Goal: Task Accomplishment & Management: Manage account settings

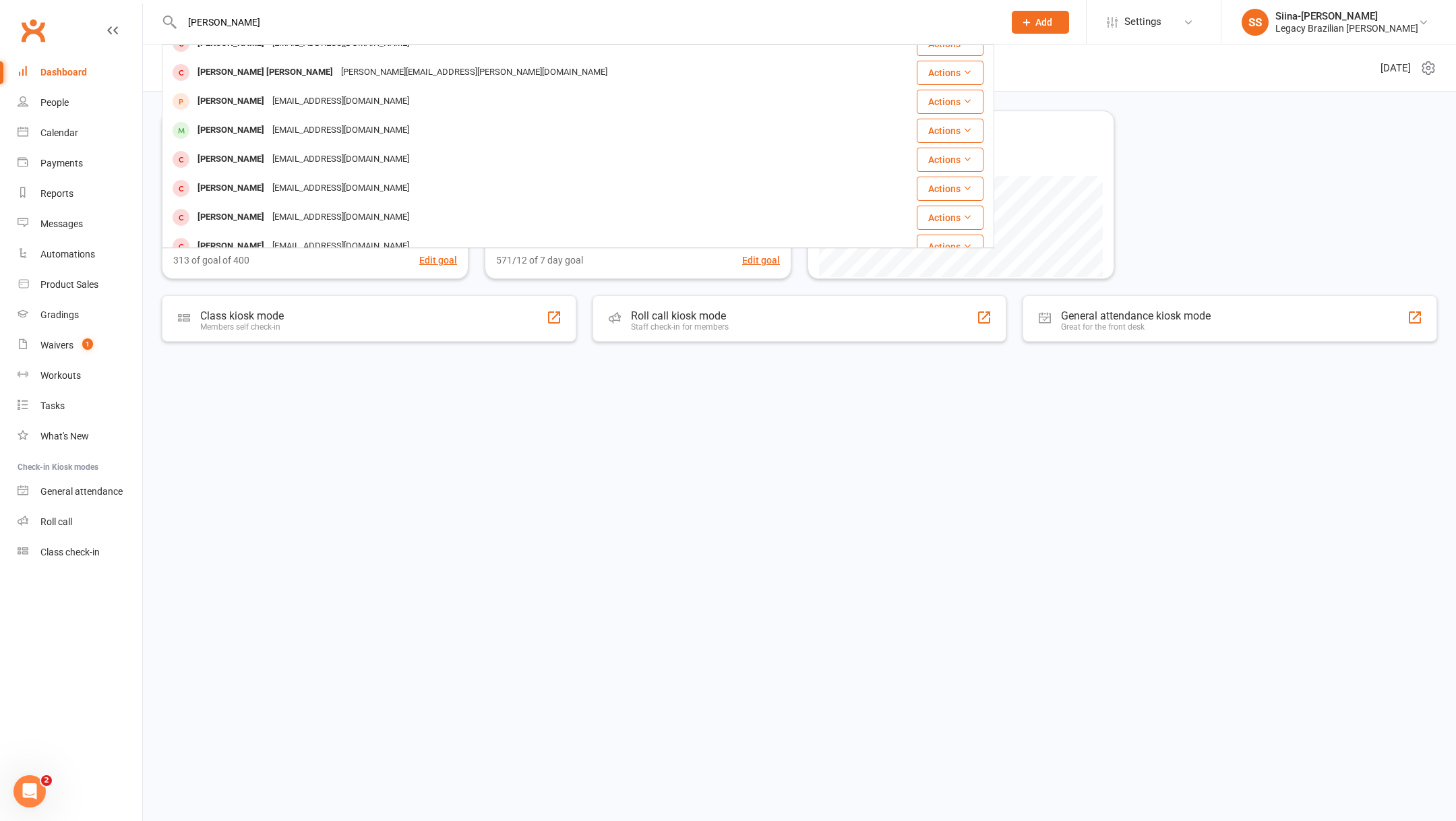
scroll to position [136, 0]
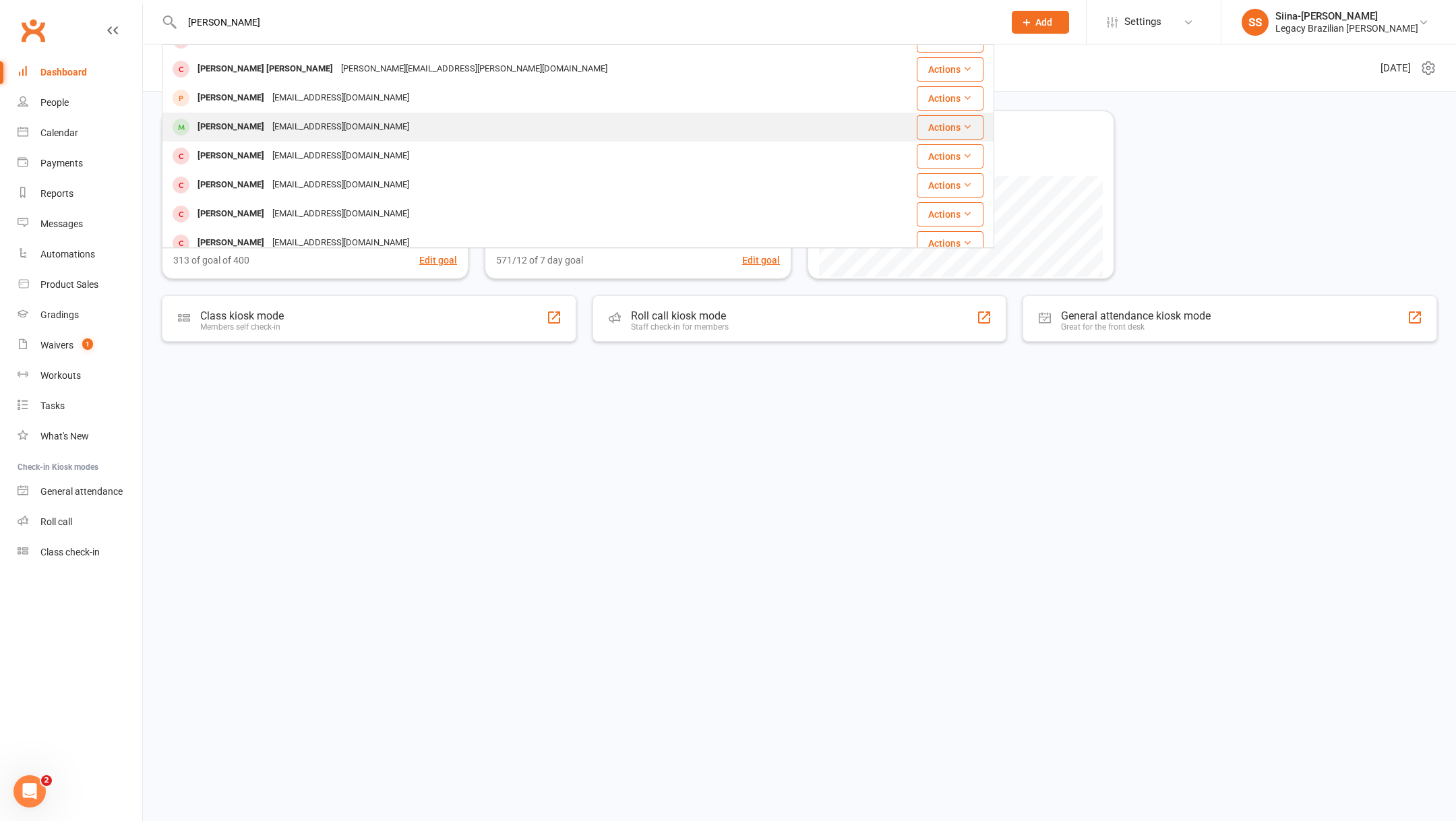
type input "[PERSON_NAME]"
click at [338, 125] on div "[EMAIL_ADDRESS][DOMAIN_NAME]" at bounding box center [340, 127] width 144 height 20
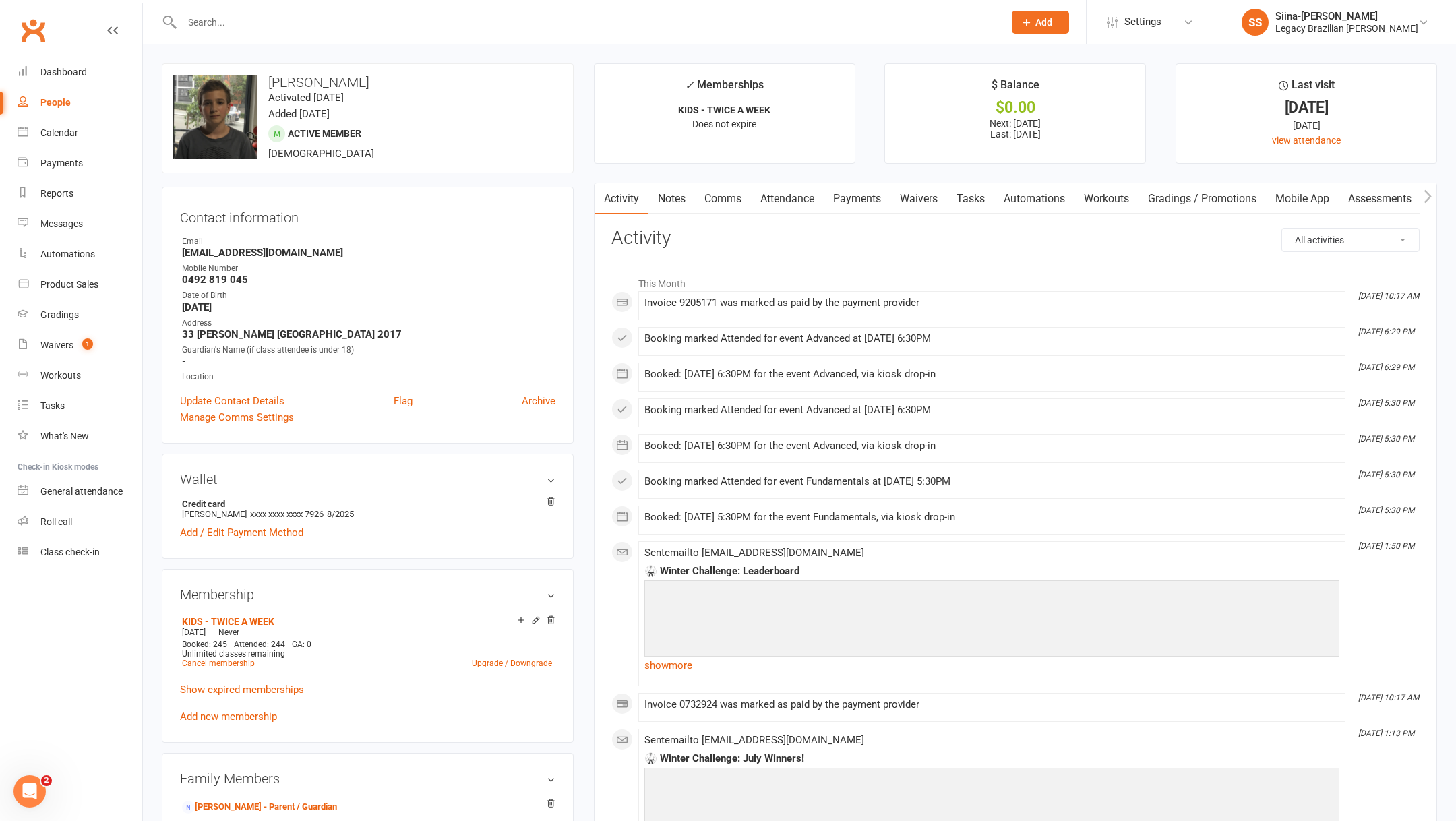
click at [914, 201] on link "Waivers" at bounding box center [918, 199] width 56 height 31
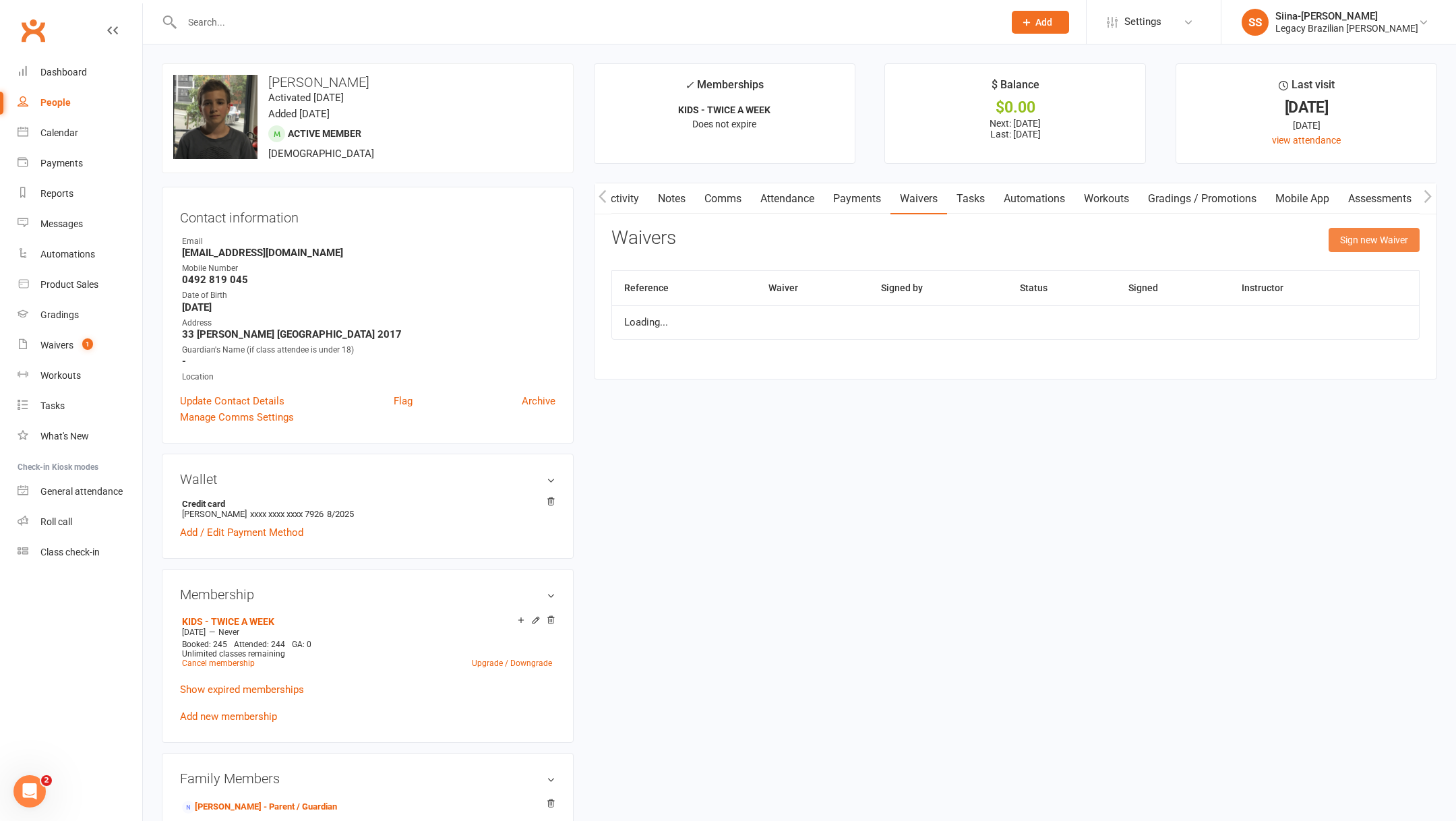
click at [1377, 240] on button "Sign new Waiver" at bounding box center [1373, 240] width 91 height 24
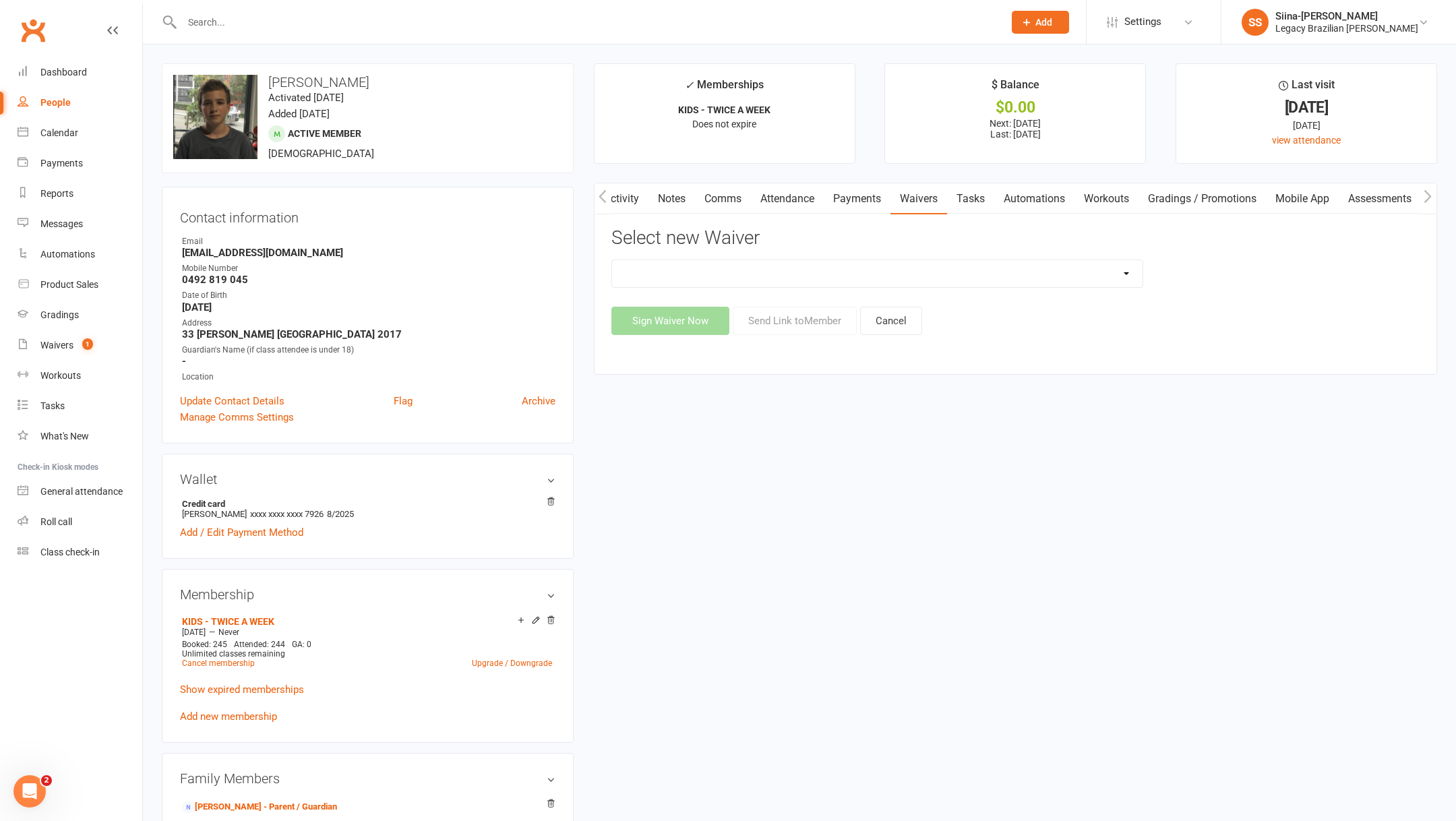
click at [909, 279] on select "❌ CANCELLATION FORM ☑️ EXISTING MEMBER WAIVER 🆓 FREE TRIAL WEEK 🛡️ LEGACY EXPER…" at bounding box center [877, 273] width 531 height 27
select select "10083"
click at [803, 324] on button "Send Link to Member" at bounding box center [794, 320] width 124 height 29
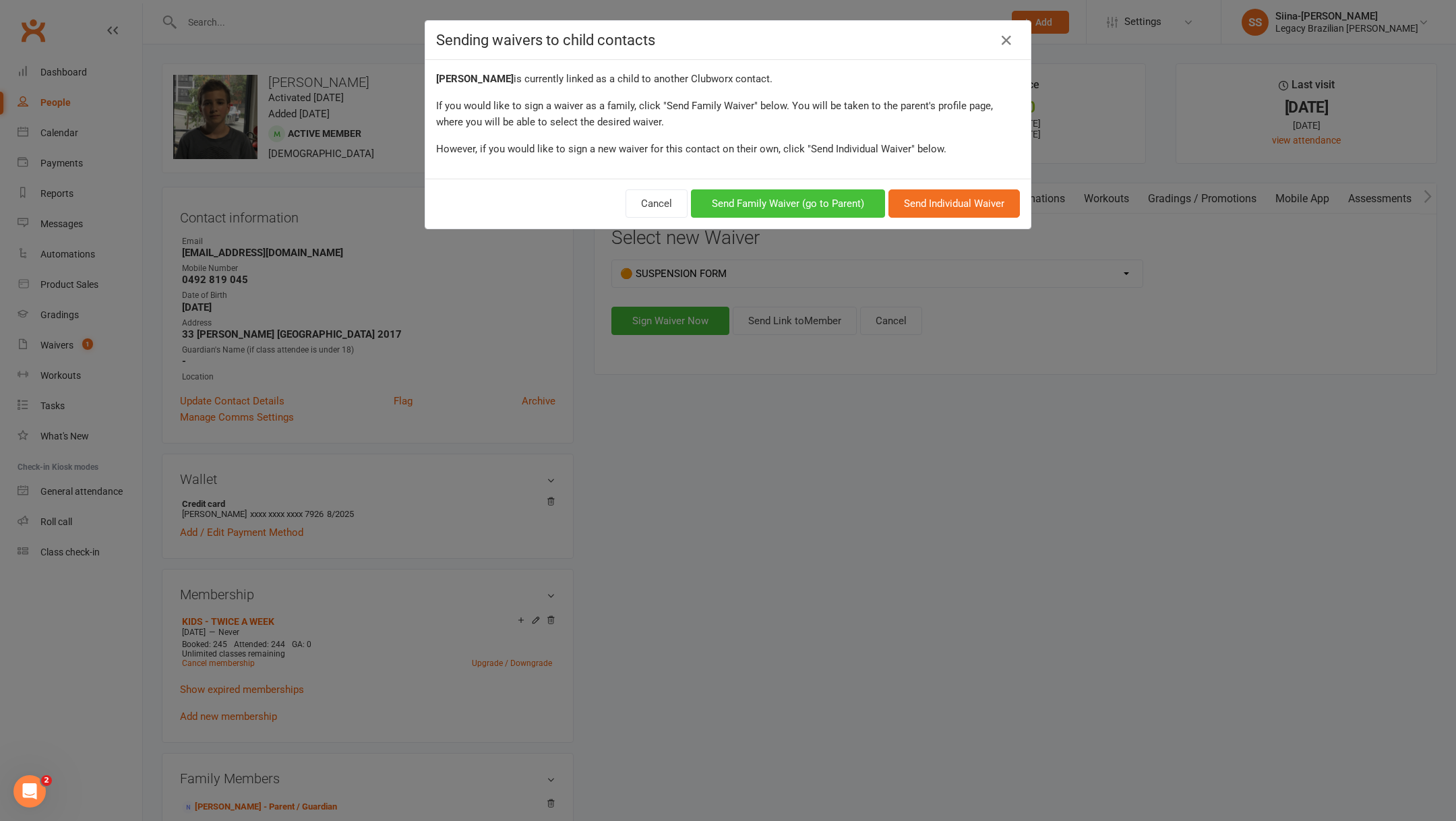
click at [835, 208] on button "Send Family Waiver (go to Parent)" at bounding box center [788, 203] width 194 height 29
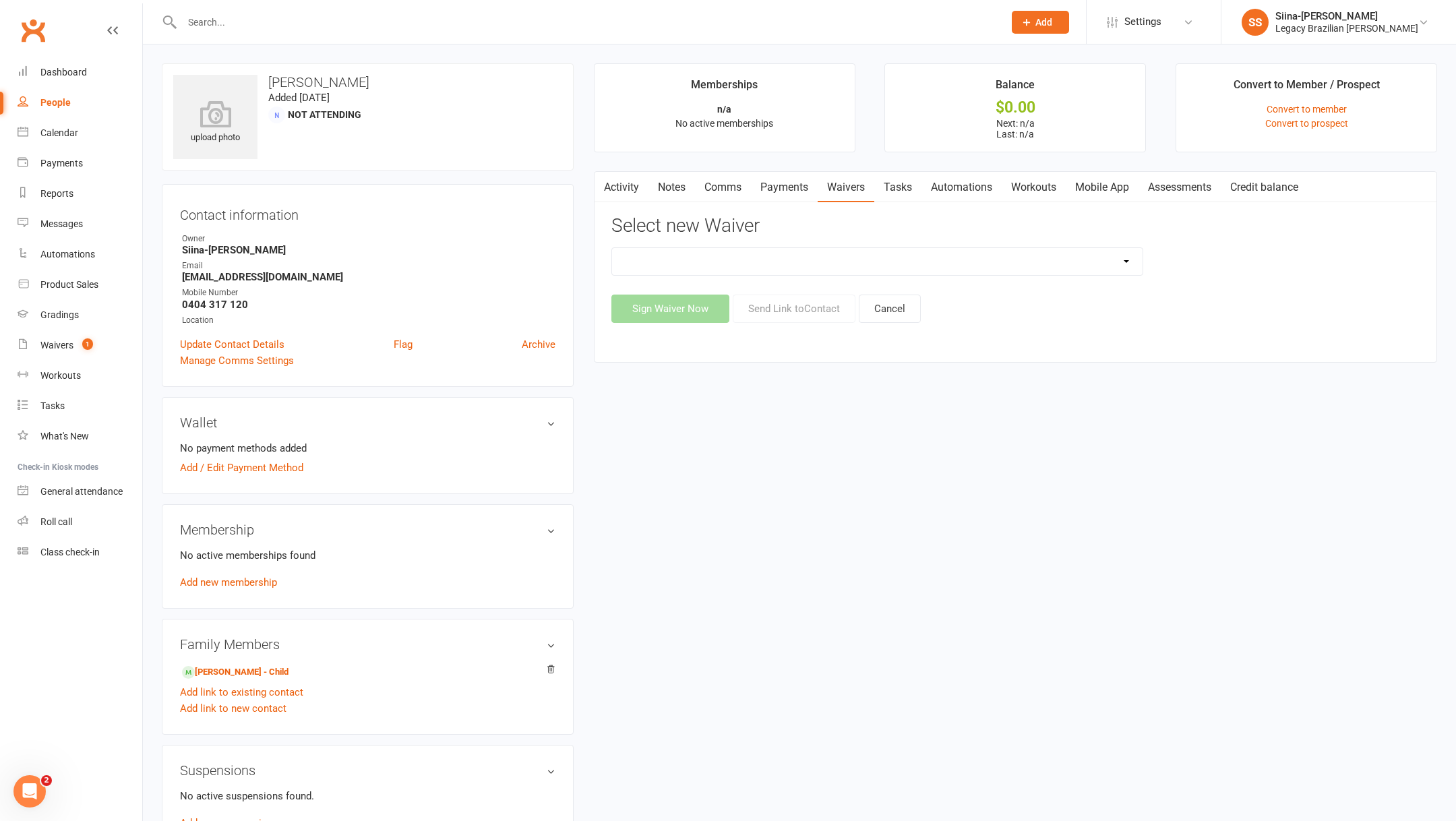
click at [880, 256] on select "❌ CANCELLATION FORM ☑️ EXISTING MEMBER WAIVER 🆓 FREE TRIAL WEEK 🛡️ LEGACY EXPER…" at bounding box center [877, 261] width 531 height 27
select select "10083"
click at [812, 313] on button "Send Link to Contact" at bounding box center [794, 308] width 123 height 29
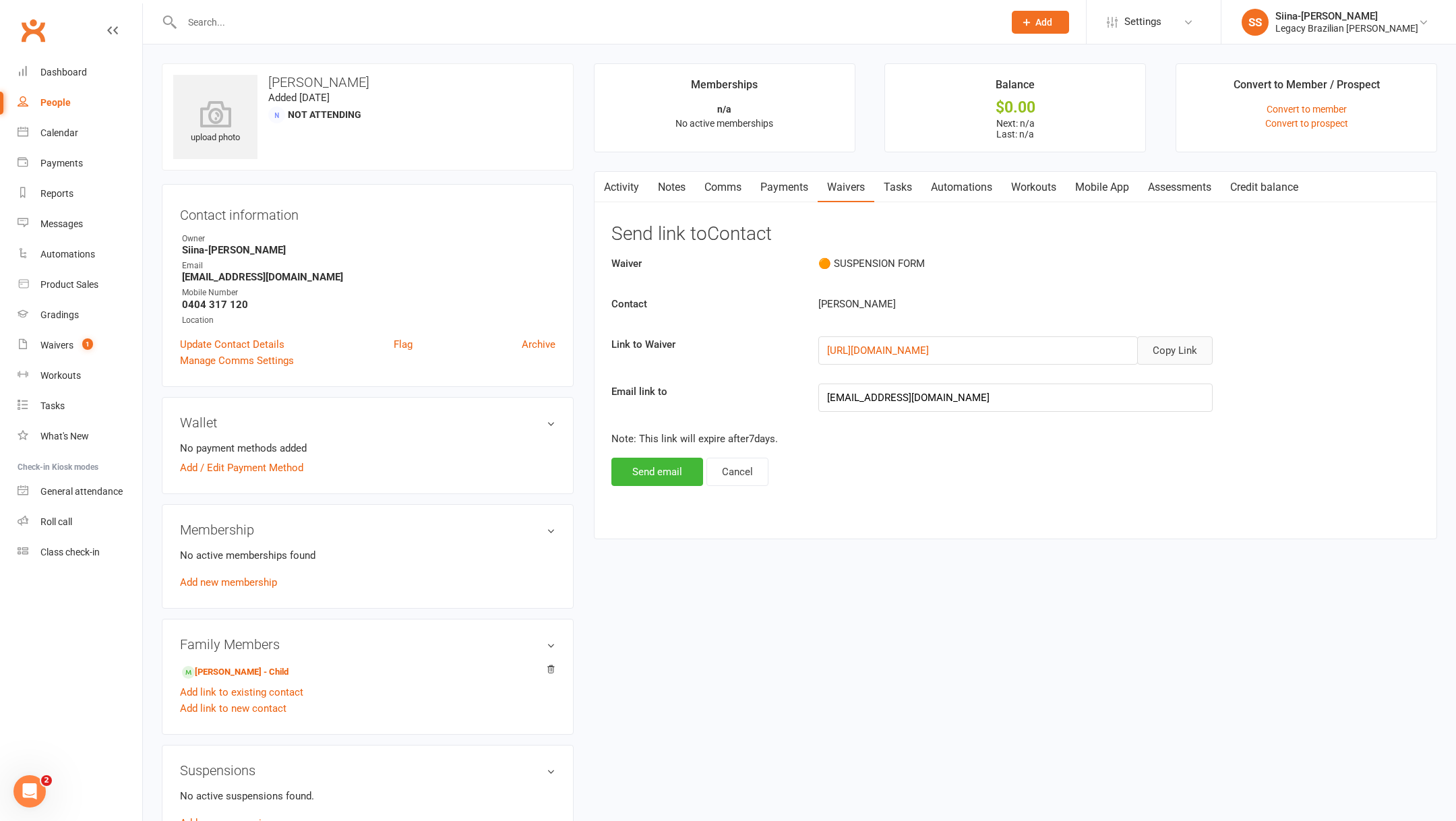
click at [1184, 356] on button "Copy Link" at bounding box center [1174, 350] width 75 height 29
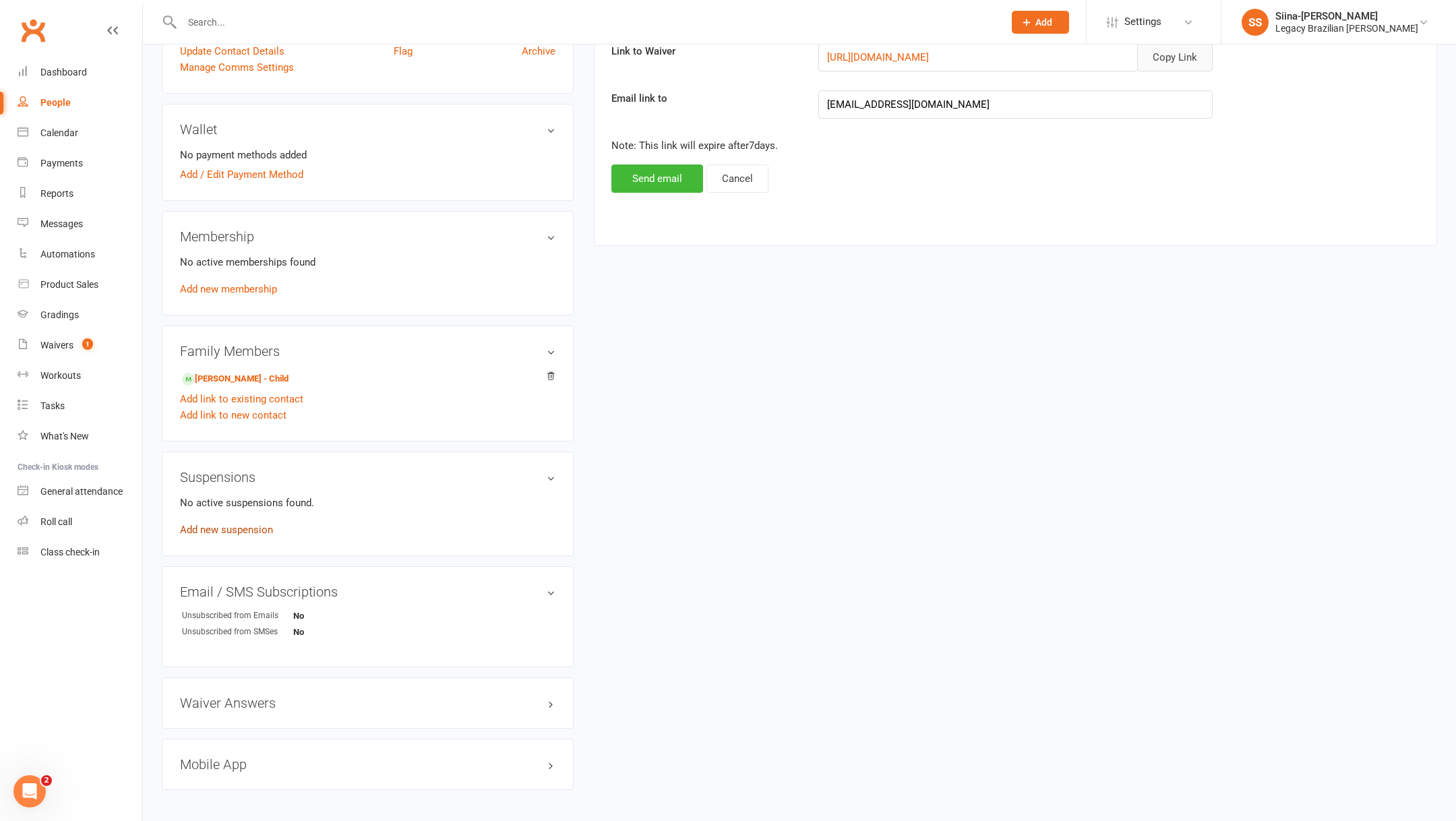
scroll to position [292, 0]
click at [222, 374] on link "[PERSON_NAME] - Child" at bounding box center [234, 381] width 106 height 14
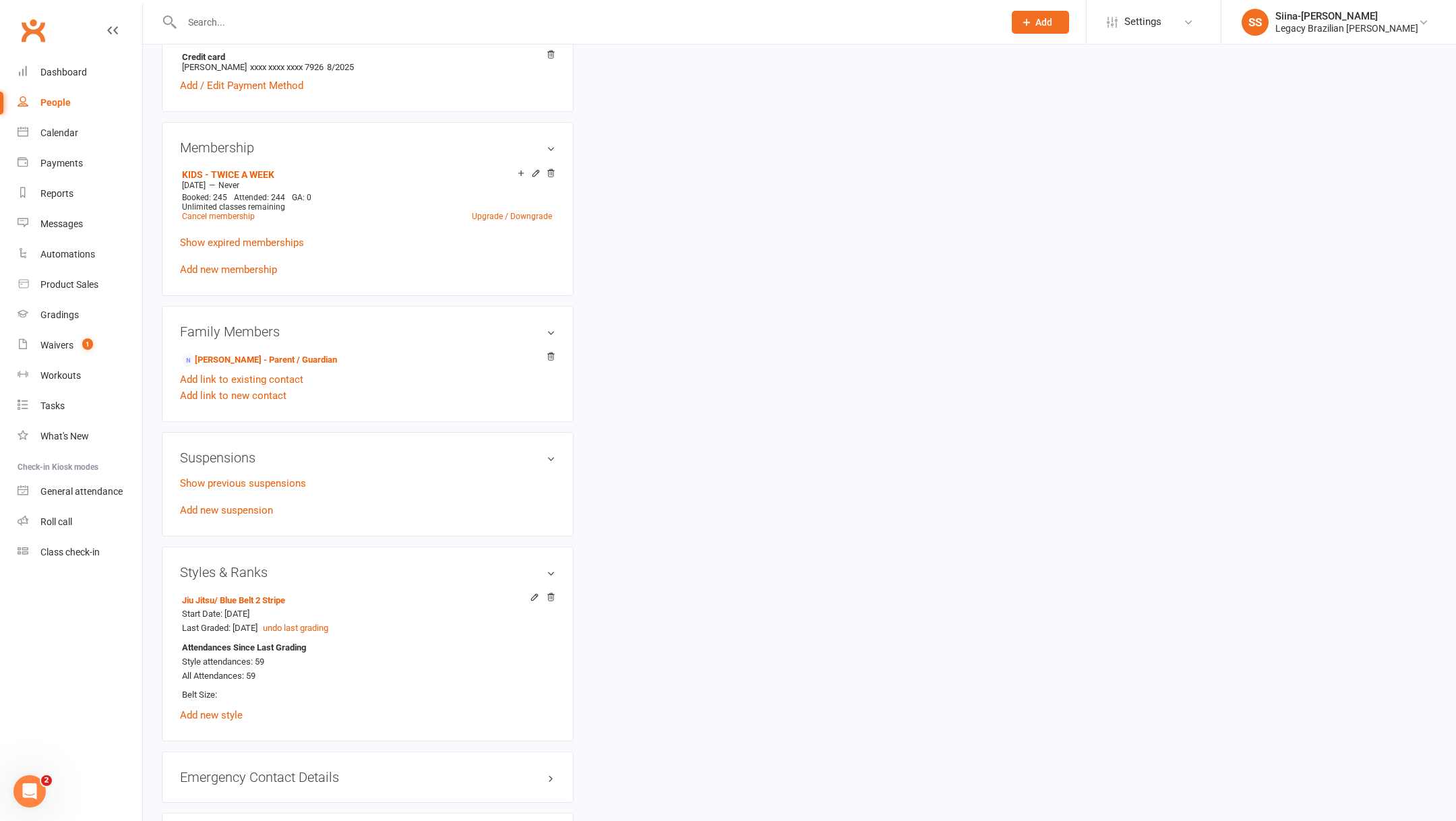
scroll to position [540, 0]
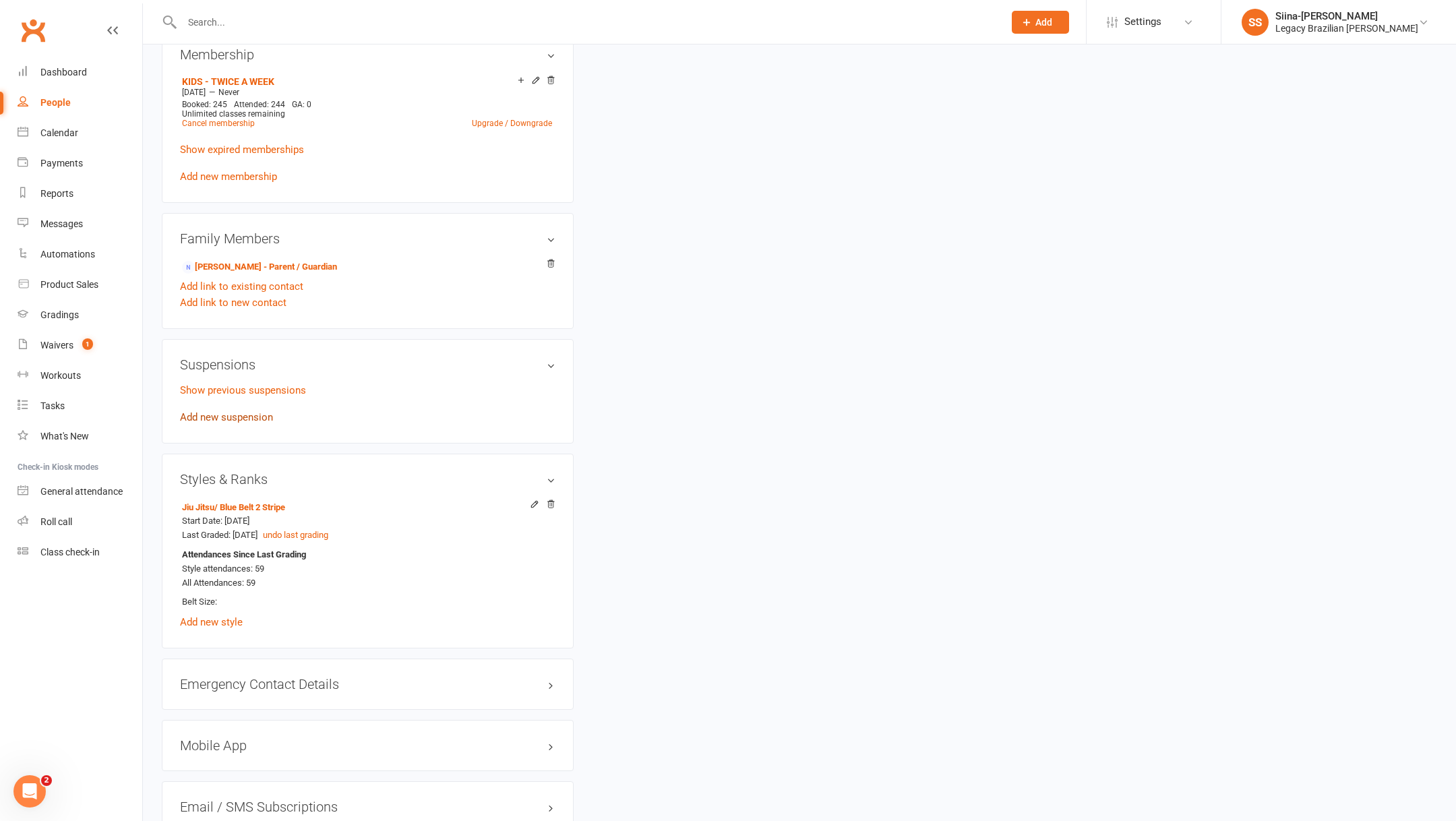
click at [219, 414] on link "Add new suspension" at bounding box center [227, 417] width 93 height 12
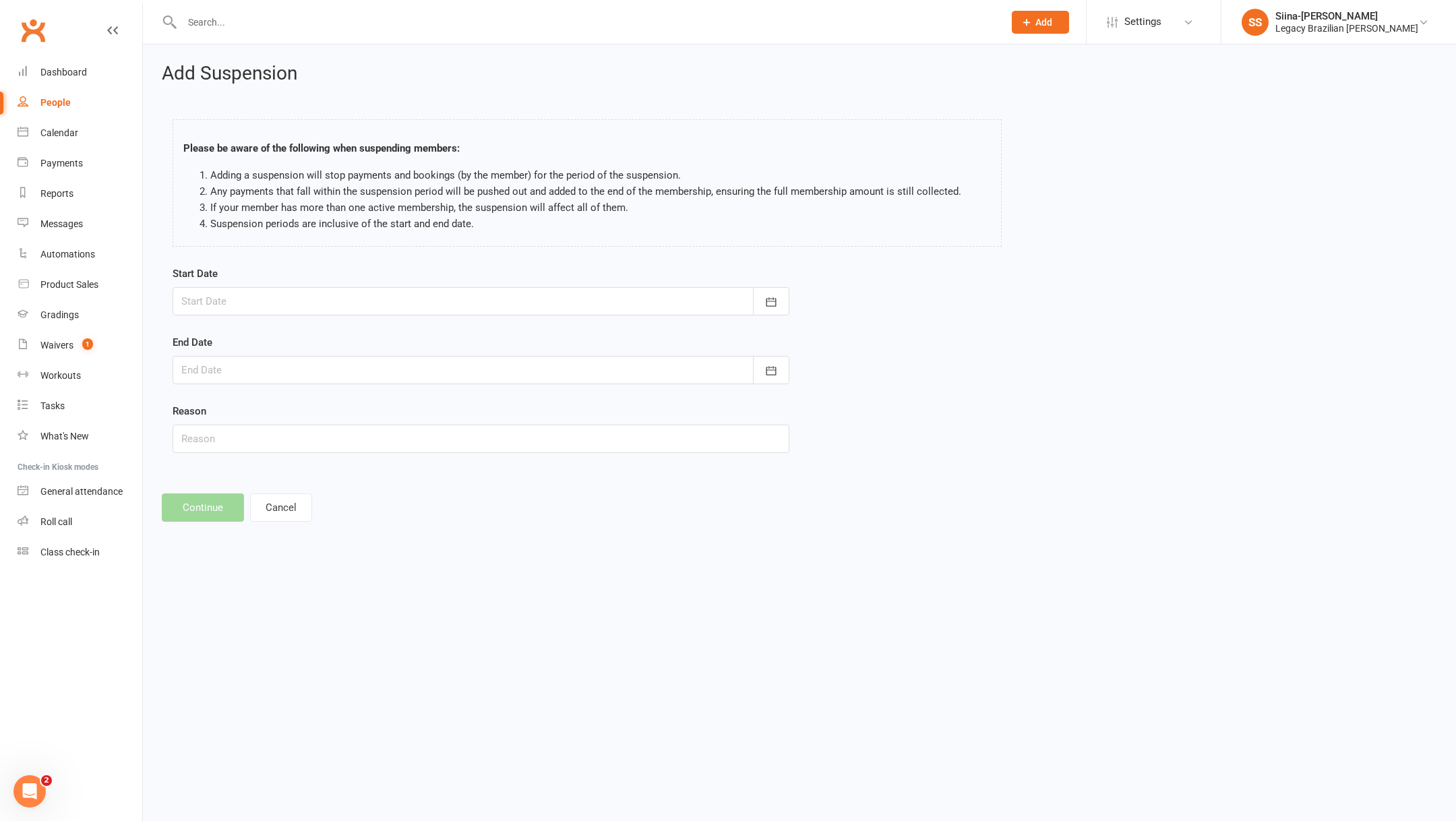
click at [722, 300] on div at bounding box center [480, 301] width 617 height 29
click at [252, 459] on span "18" at bounding box center [257, 463] width 10 height 10
type input "[DATE]"
click at [255, 375] on div at bounding box center [480, 369] width 617 height 29
click at [402, 403] on icon "button" at bounding box center [407, 403] width 10 height 10
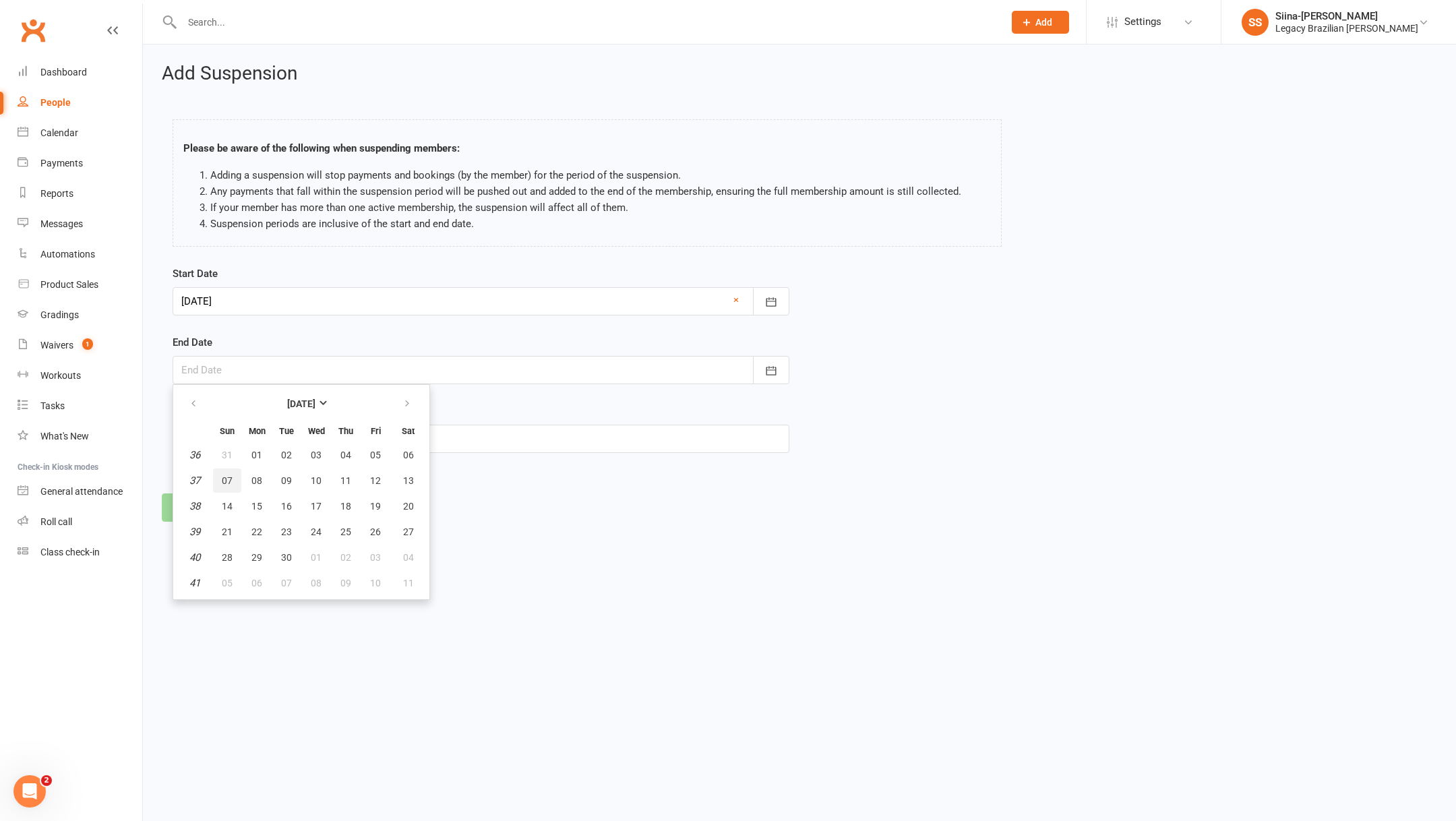
click at [228, 479] on span "07" at bounding box center [227, 480] width 10 height 10
type input "[DATE]"
click at [220, 439] on input "text" at bounding box center [480, 439] width 617 height 29
type input "Study exams"
click at [194, 497] on button "Continue" at bounding box center [202, 507] width 82 height 29
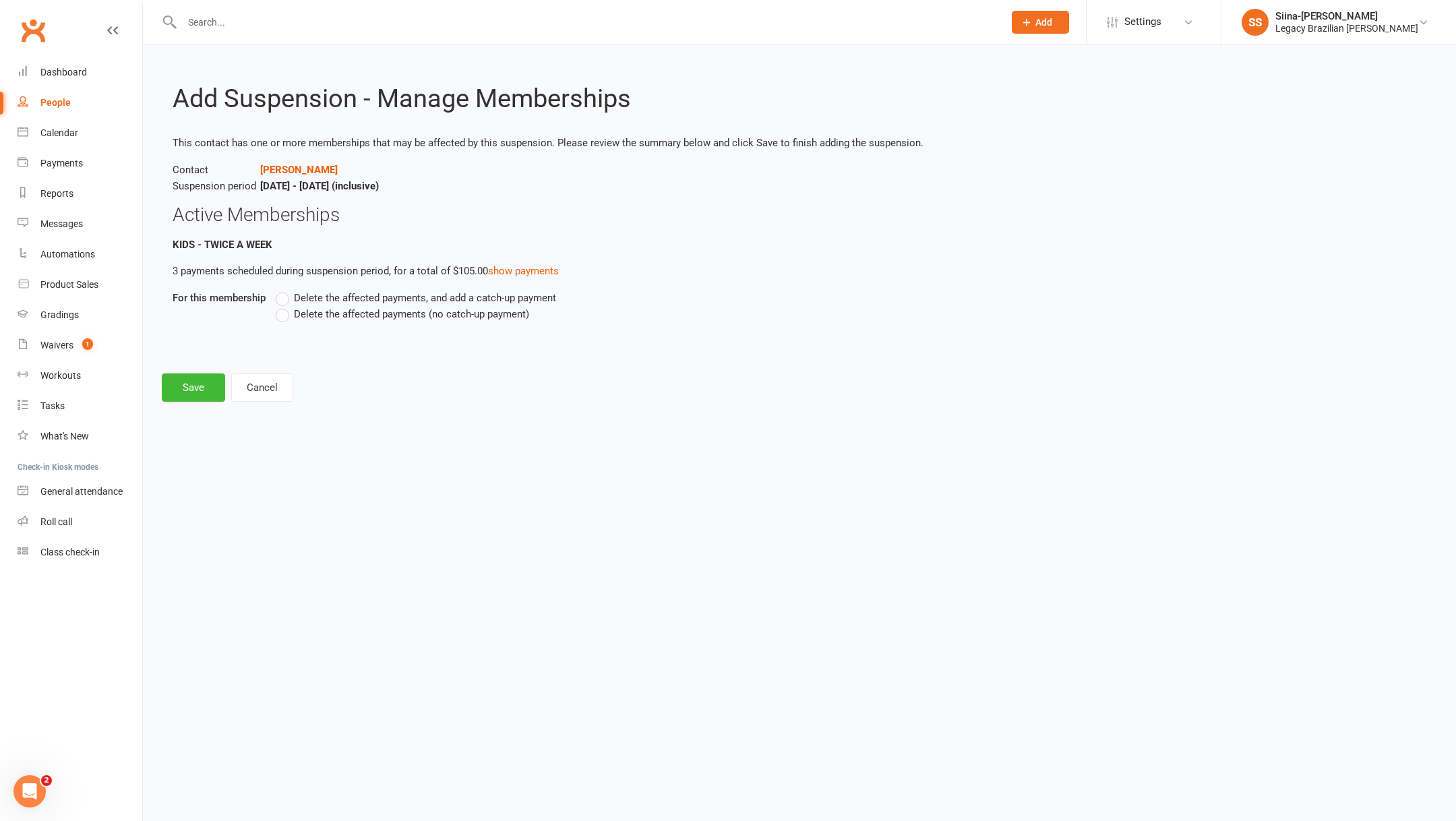
click at [437, 320] on label "Delete the affected payments (no catch-up payment)" at bounding box center [402, 314] width 253 height 16
click at [285, 306] on input "Delete the affected payments (no catch-up payment)" at bounding box center [280, 306] width 9 height 0
click at [441, 298] on span "Delete the affected payments, and add a catch-up payment" at bounding box center [425, 297] width 262 height 14
click at [285, 290] on input "Delete the affected payments, and add a catch-up payment" at bounding box center [280, 290] width 9 height 0
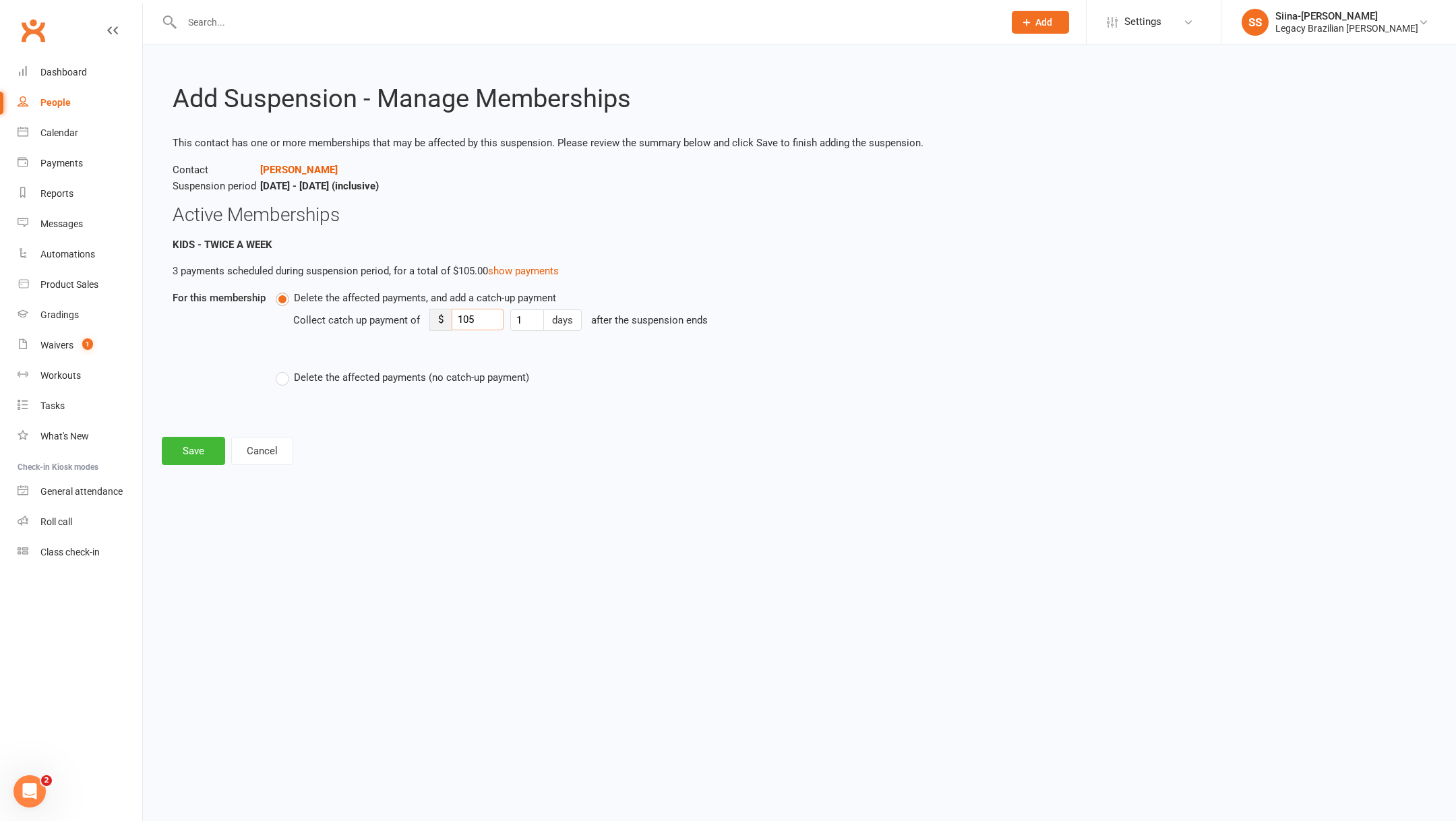
click at [478, 318] on input "105" at bounding box center [478, 319] width 52 height 22
type input "15"
click at [198, 450] on button "Save" at bounding box center [193, 451] width 63 height 29
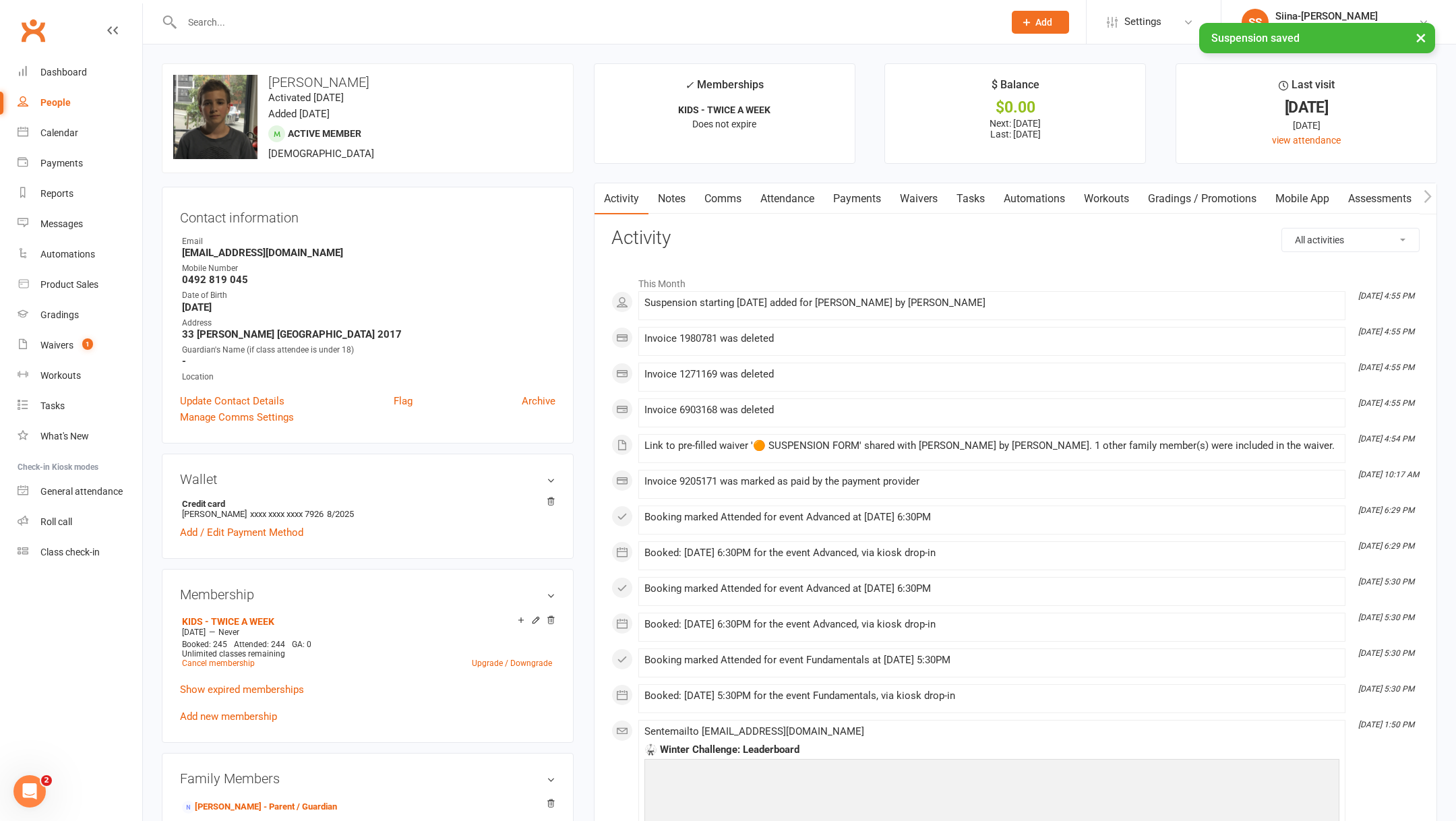
click at [861, 203] on link "Payments" at bounding box center [856, 199] width 67 height 31
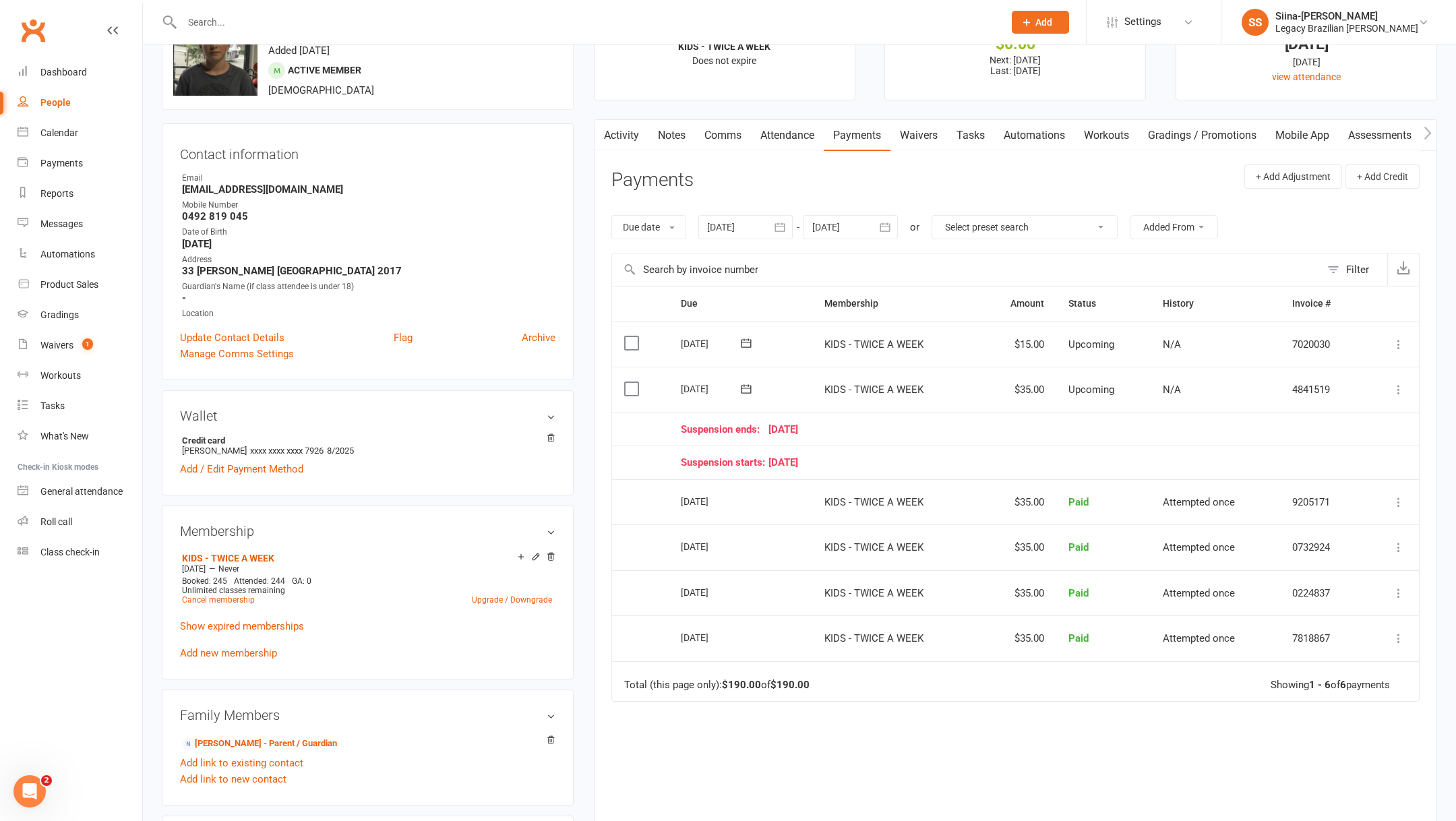
scroll to position [67, 0]
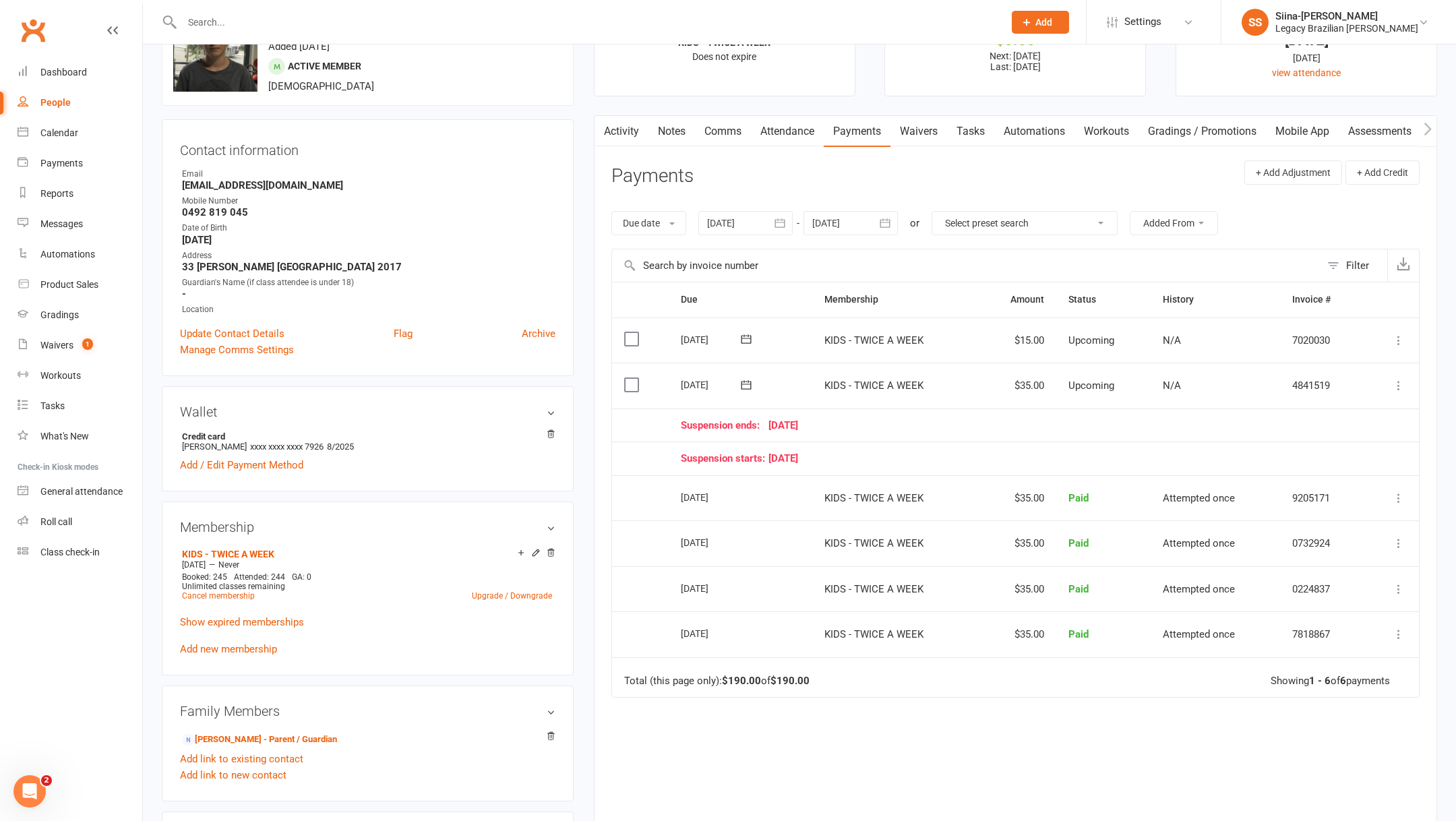
click at [981, 453] on div "Suspension starts: [DATE]" at bounding box center [1017, 459] width 671 height 11
click at [1434, 397] on div "Activity Notes Comms Attendance Payments Waivers Tasks Automations Workouts Gra…" at bounding box center [1015, 504] width 843 height 777
click at [61, 337] on link "Waivers 1" at bounding box center [80, 345] width 125 height 30
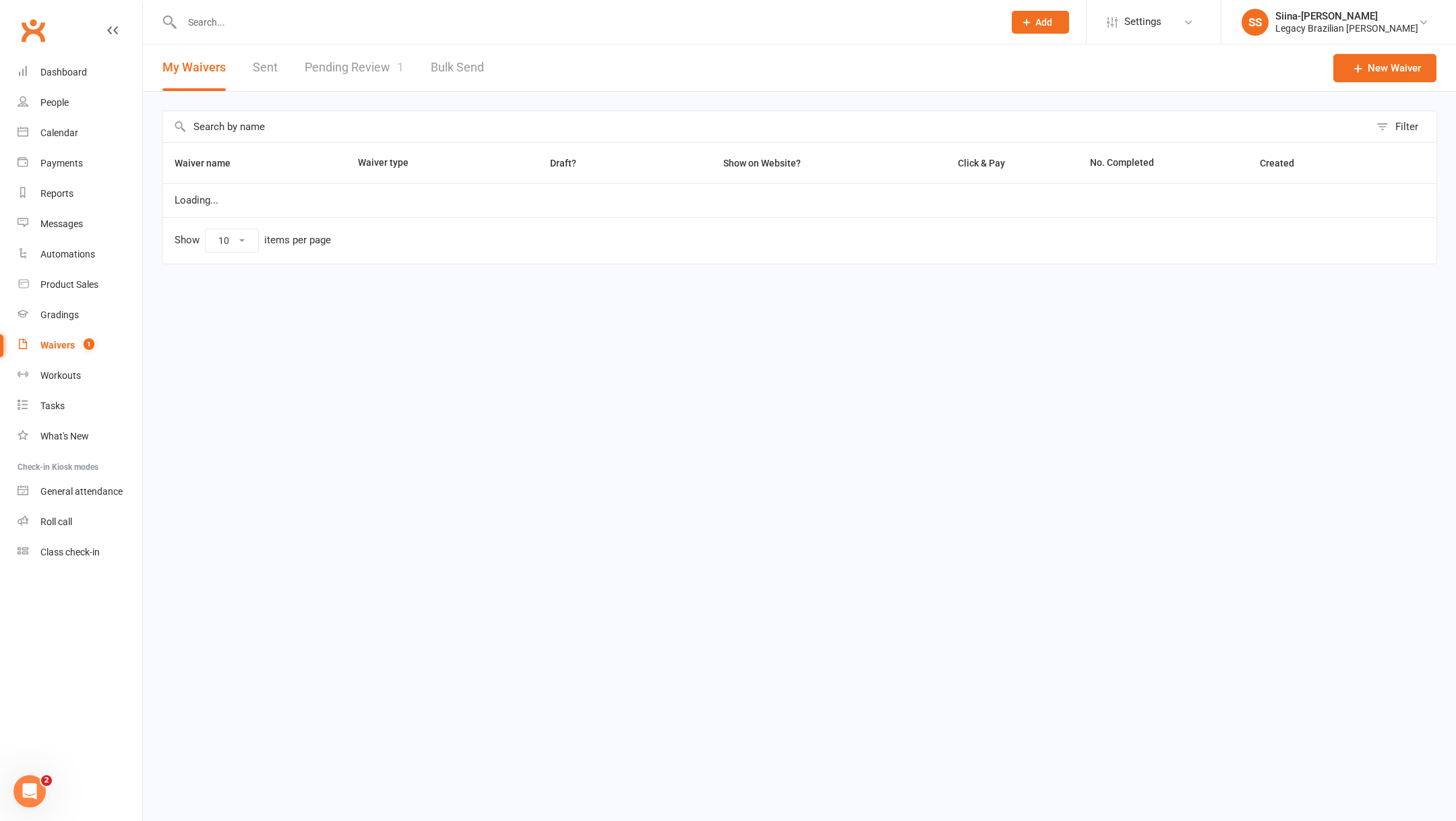
click at [354, 72] on link "Pending Review 1" at bounding box center [354, 67] width 99 height 47
